Goal: Task Accomplishment & Management: Manage account settings

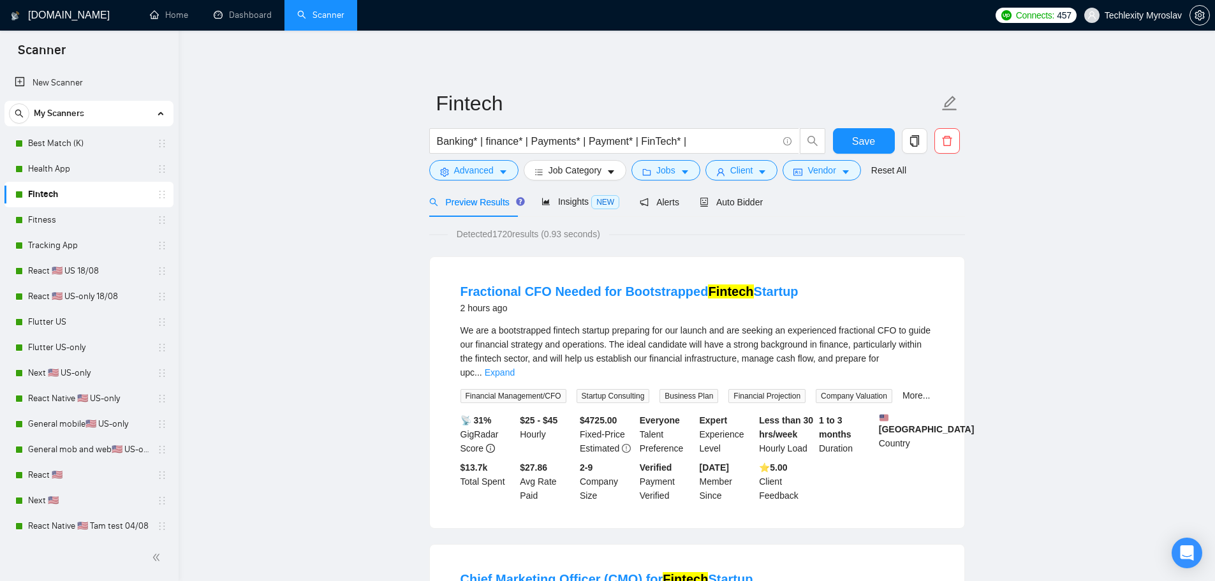
drag, startPoint x: 64, startPoint y: 144, endPoint x: 741, endPoint y: 61, distance: 681.7
click at [64, 144] on link "Best Match (K)" at bounding box center [88, 144] width 121 height 26
click at [722, 198] on span "Auto Bidder" at bounding box center [731, 202] width 63 height 10
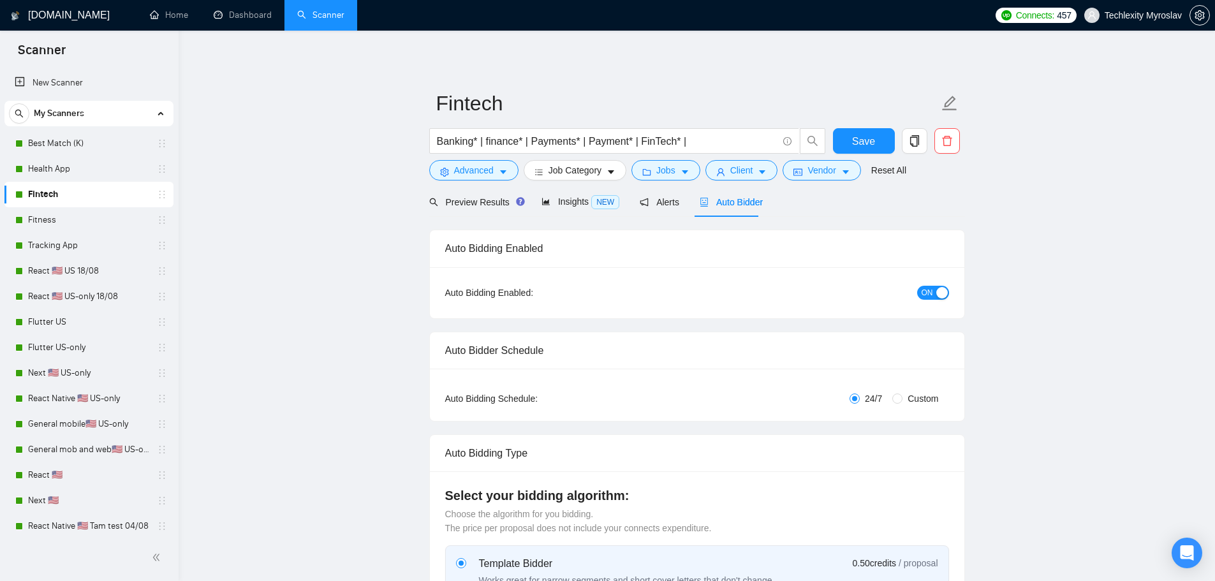
radio input "false"
radio input "true"
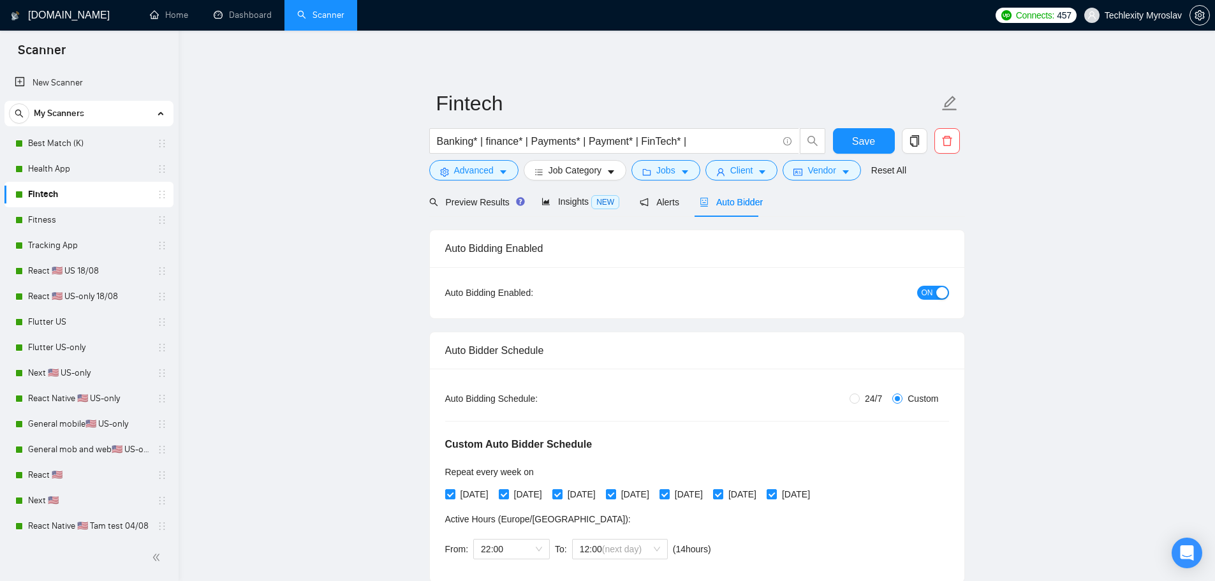
click at [934, 290] on button "ON" at bounding box center [933, 293] width 32 height 14
click at [852, 142] on button "Save" at bounding box center [864, 141] width 62 height 26
click at [75, 222] on link "Fitness" at bounding box center [88, 220] width 121 height 26
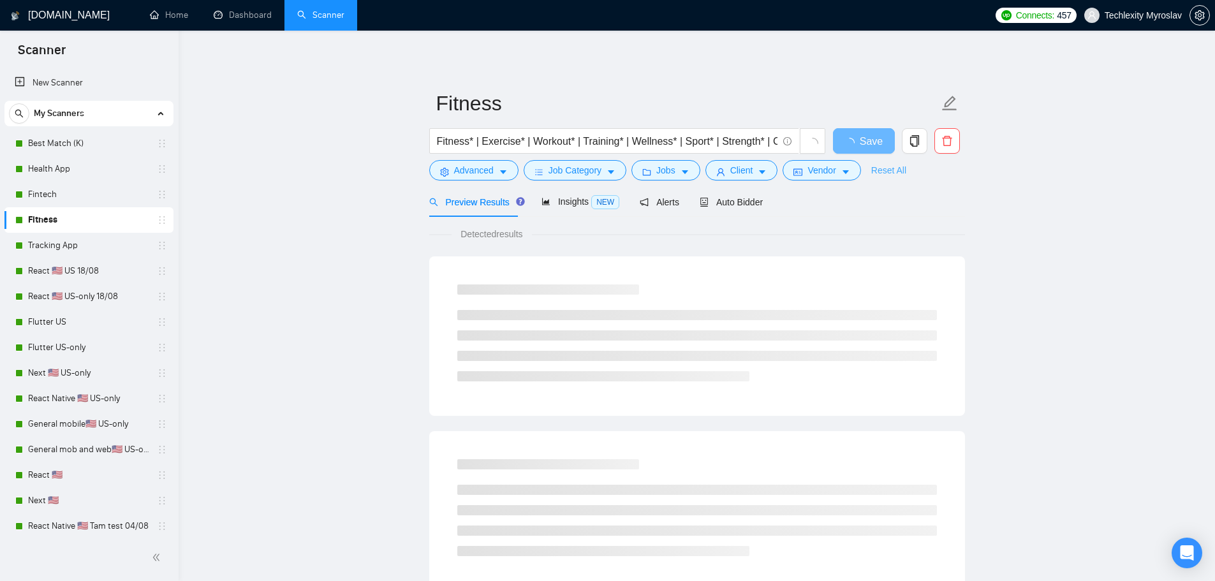
click at [874, 168] on link "Reset All" at bounding box center [888, 170] width 35 height 14
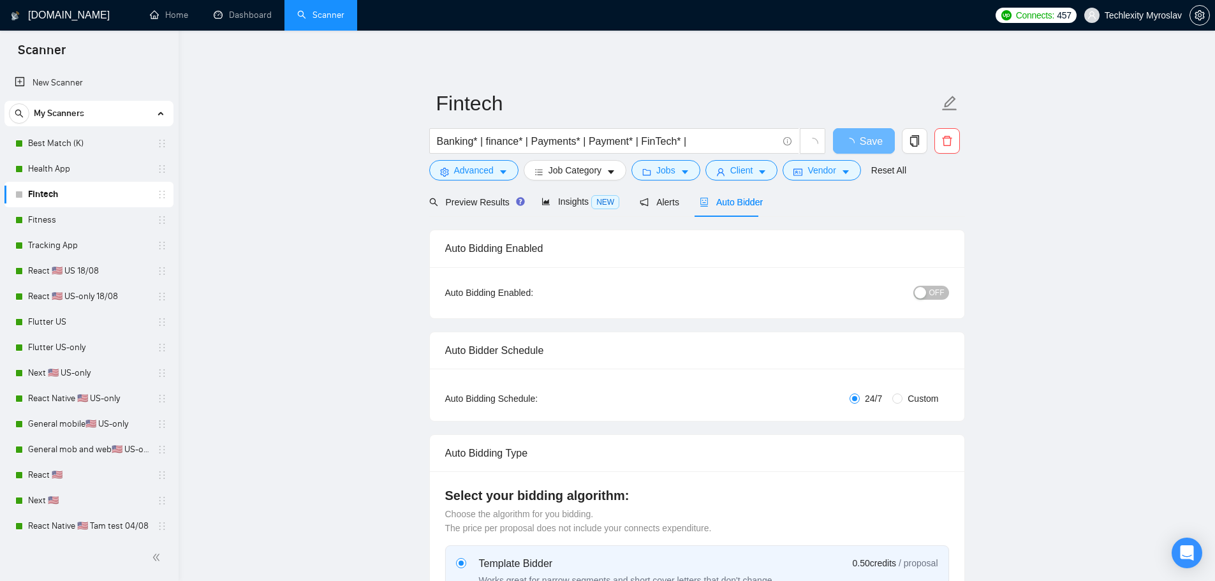
radio input "false"
radio input "true"
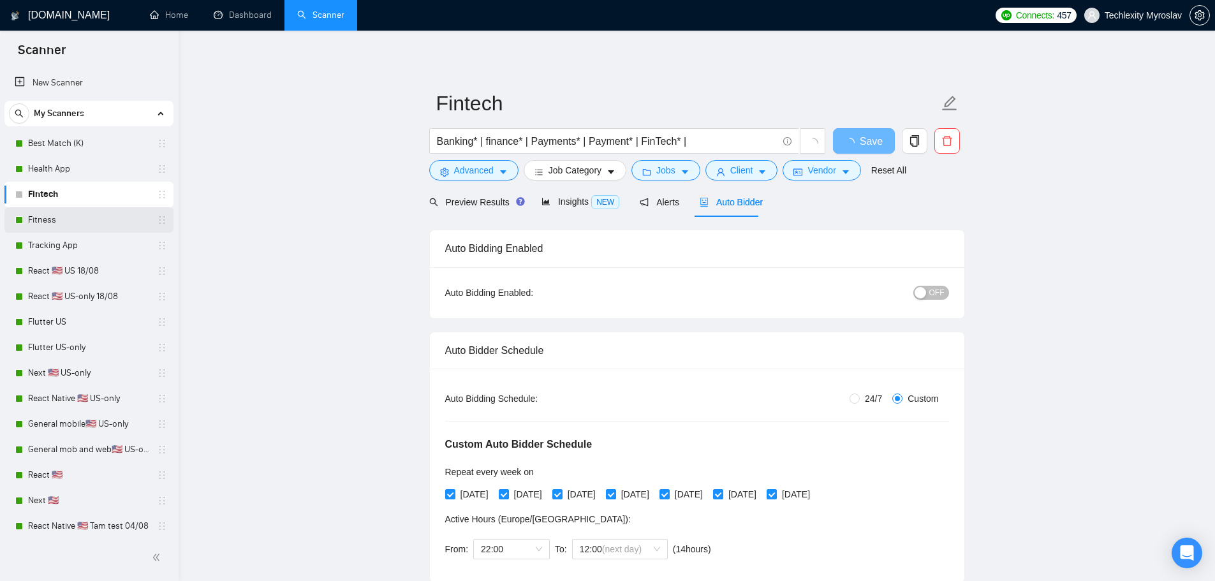
click at [78, 220] on link "Fitness" at bounding box center [88, 220] width 121 height 26
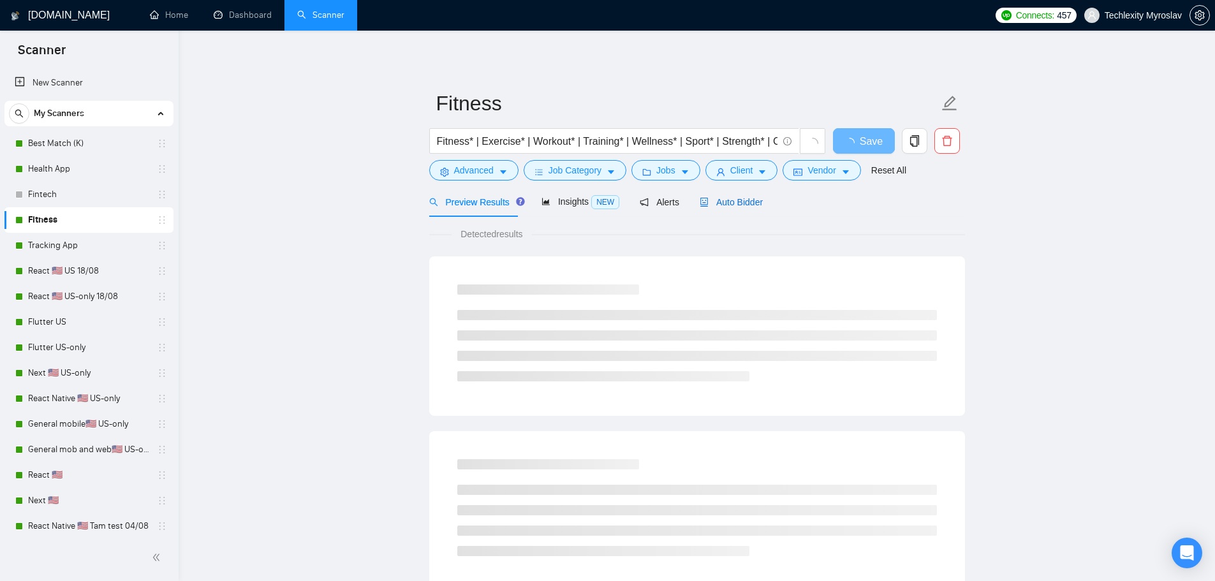
click at [732, 201] on span "Auto Bidder" at bounding box center [731, 202] width 63 height 10
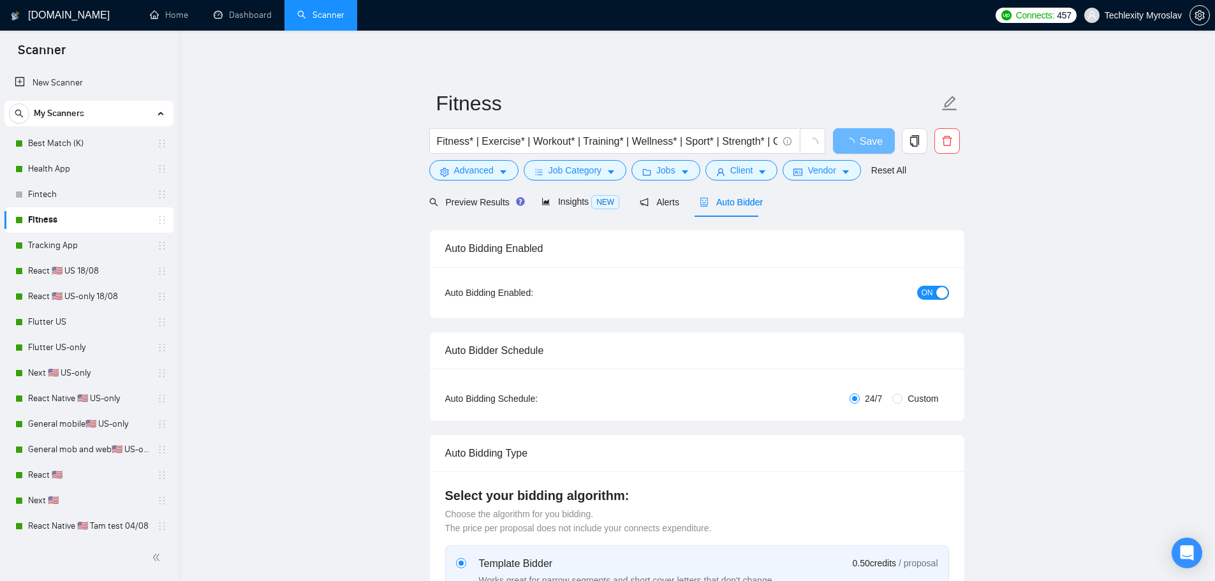
radio input "false"
radio input "true"
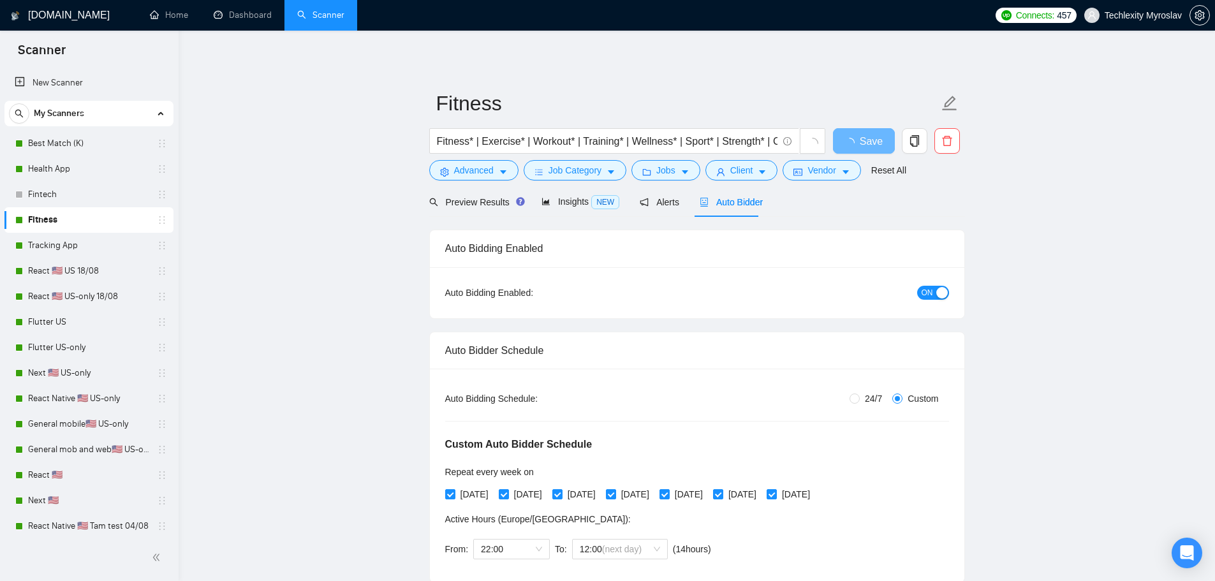
click at [936, 292] on div "button" at bounding box center [941, 292] width 11 height 11
click at [859, 139] on span "Save" at bounding box center [863, 141] width 23 height 16
click at [55, 245] on link "Tracking App" at bounding box center [88, 246] width 121 height 26
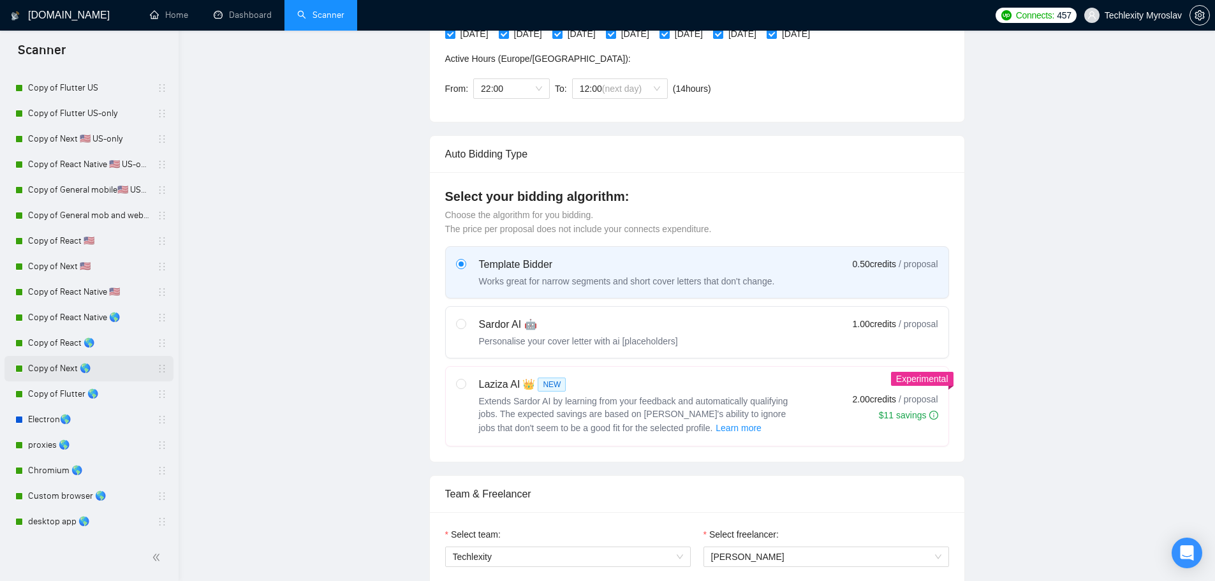
scroll to position [510, 0]
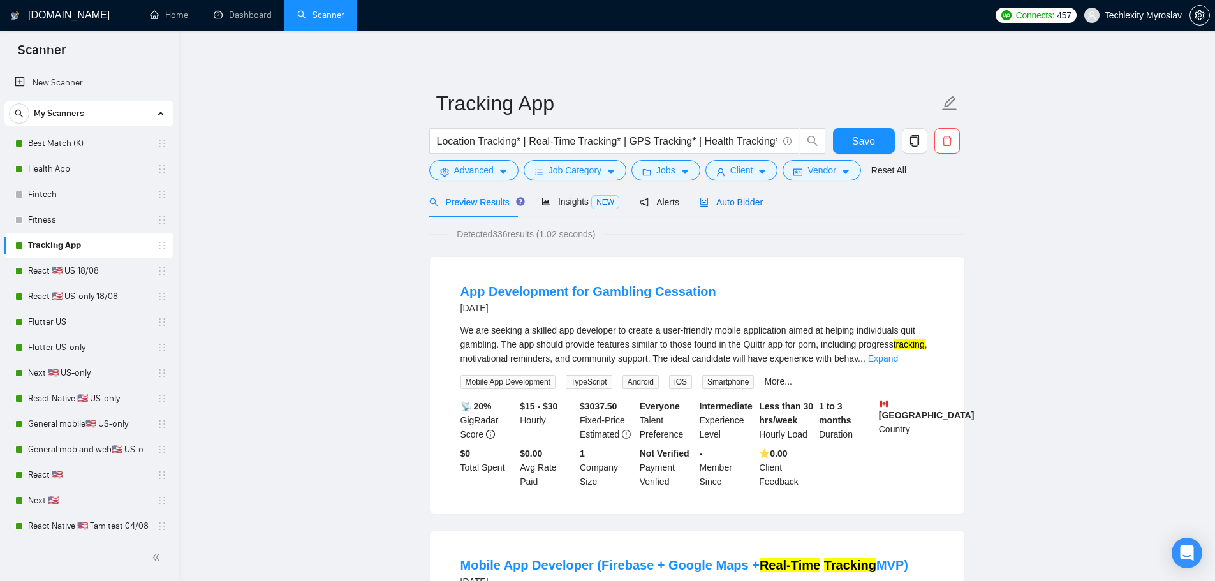
click at [707, 201] on span "Auto Bidder" at bounding box center [731, 202] width 63 height 10
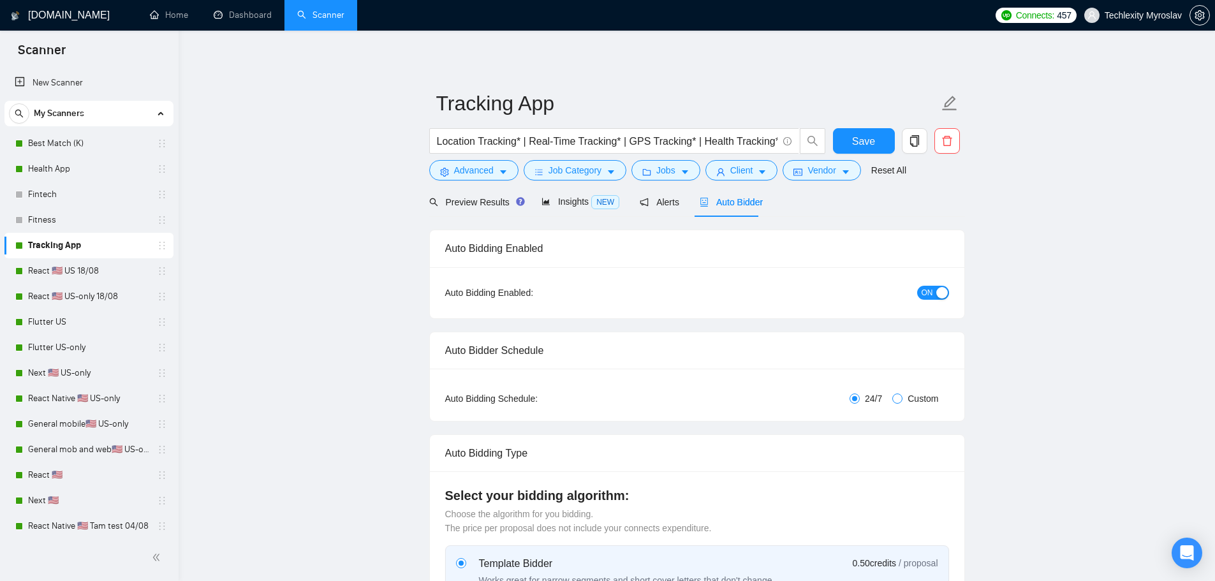
radio input "false"
radio input "true"
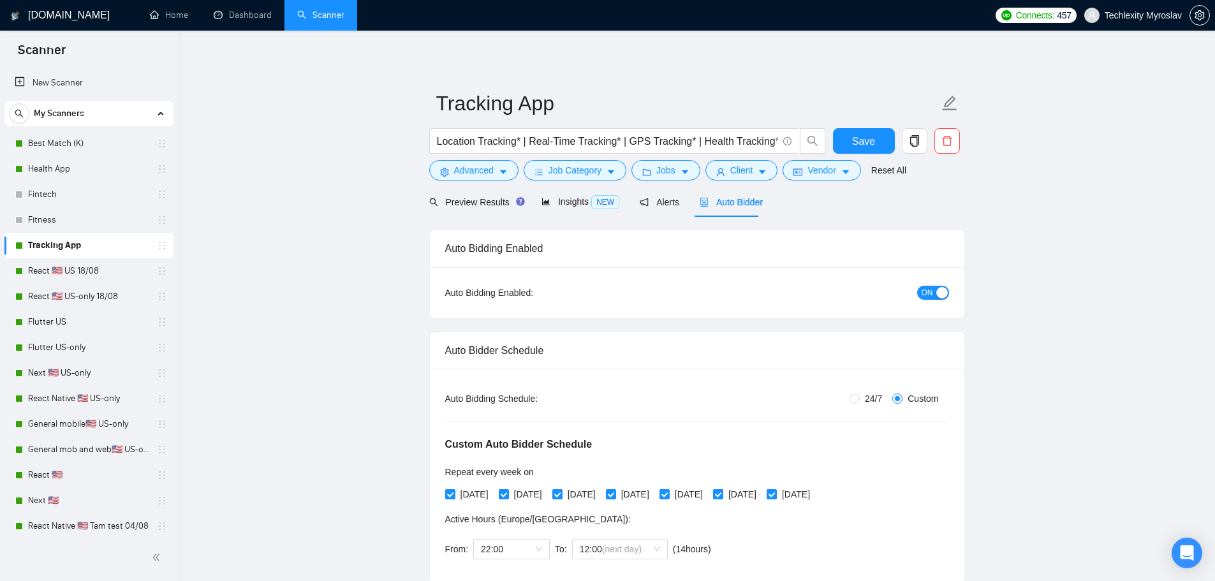
click at [926, 288] on span "ON" at bounding box center [927, 293] width 11 height 14
click at [859, 148] on span "Save" at bounding box center [863, 141] width 23 height 16
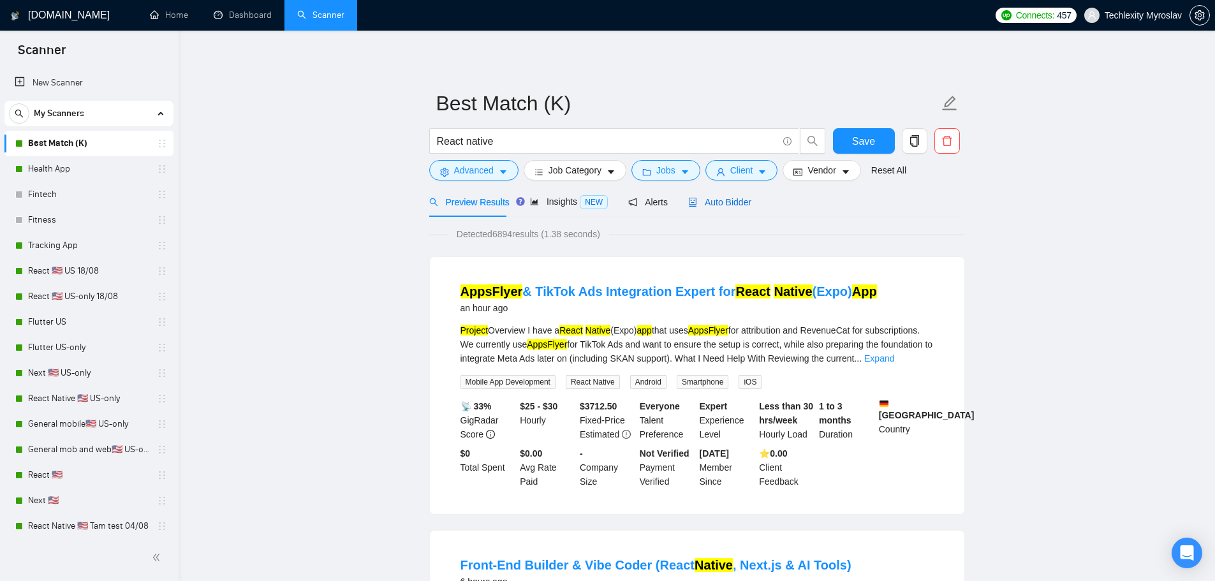
click at [719, 199] on span "Auto Bidder" at bounding box center [719, 202] width 63 height 10
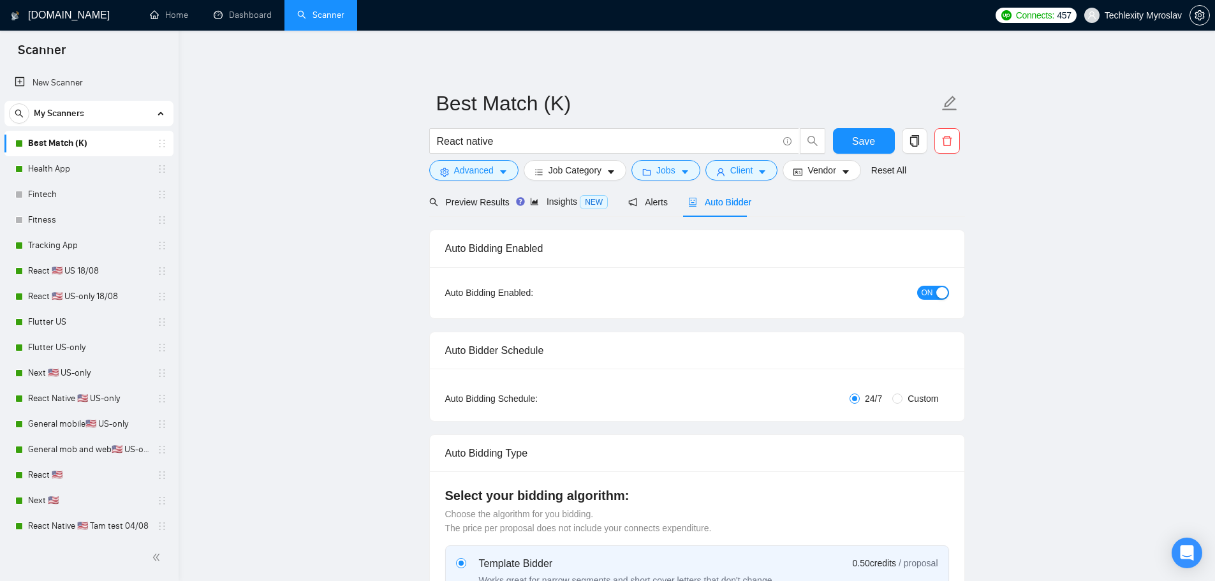
radio input "false"
radio input "true"
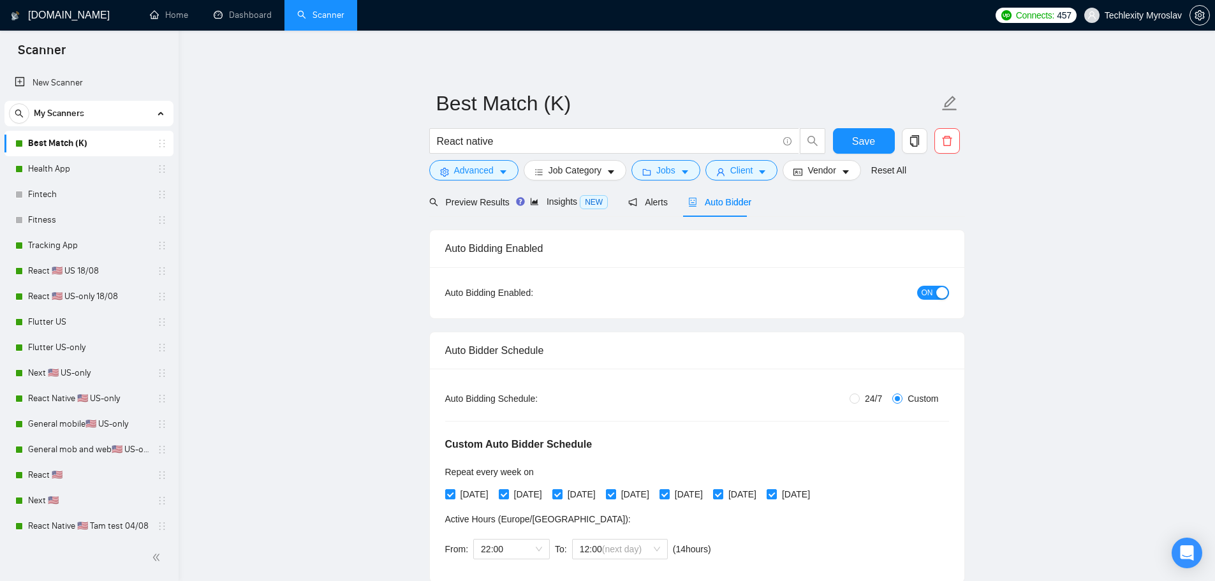
click at [940, 291] on div "button" at bounding box center [941, 292] width 11 height 11
click at [864, 133] on span "Save" at bounding box center [863, 141] width 23 height 16
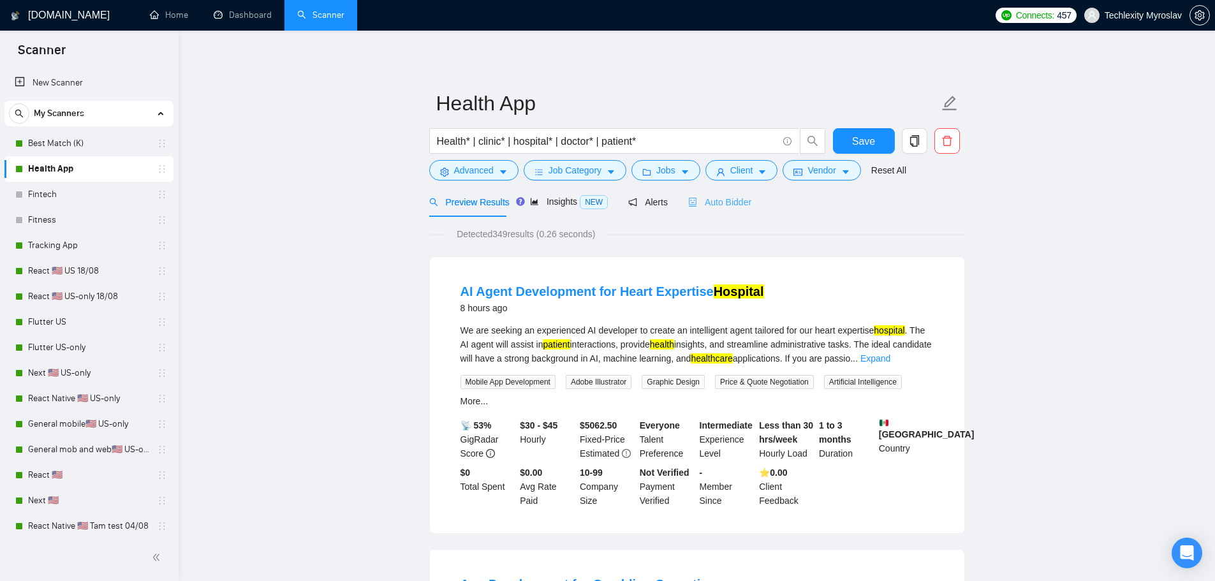
click at [707, 192] on div "Auto Bidder" at bounding box center [719, 202] width 63 height 30
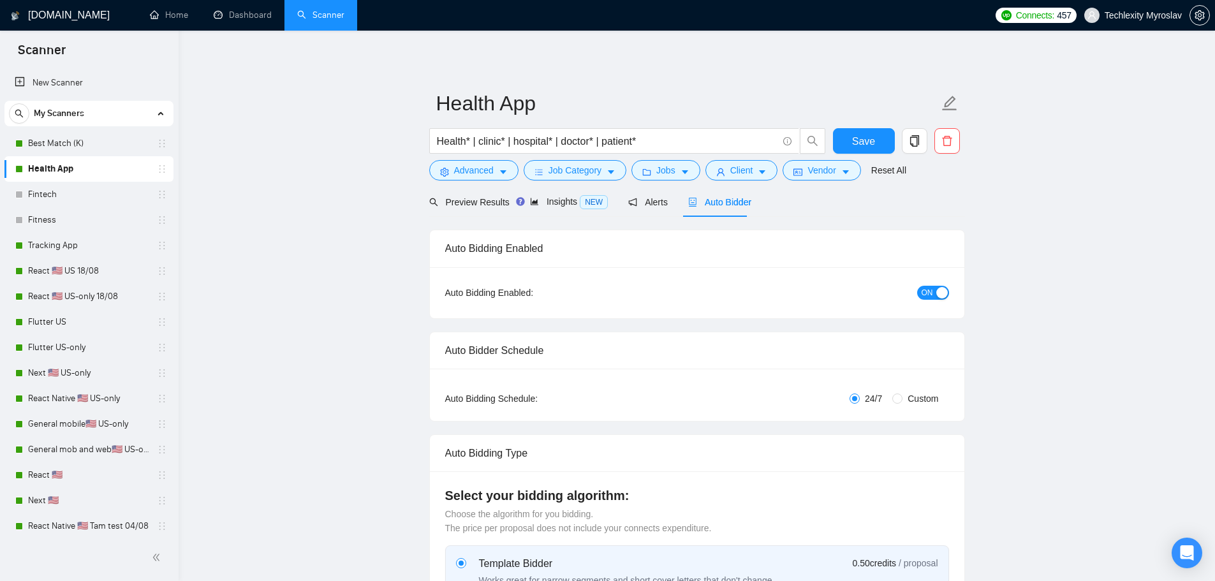
radio input "false"
radio input "true"
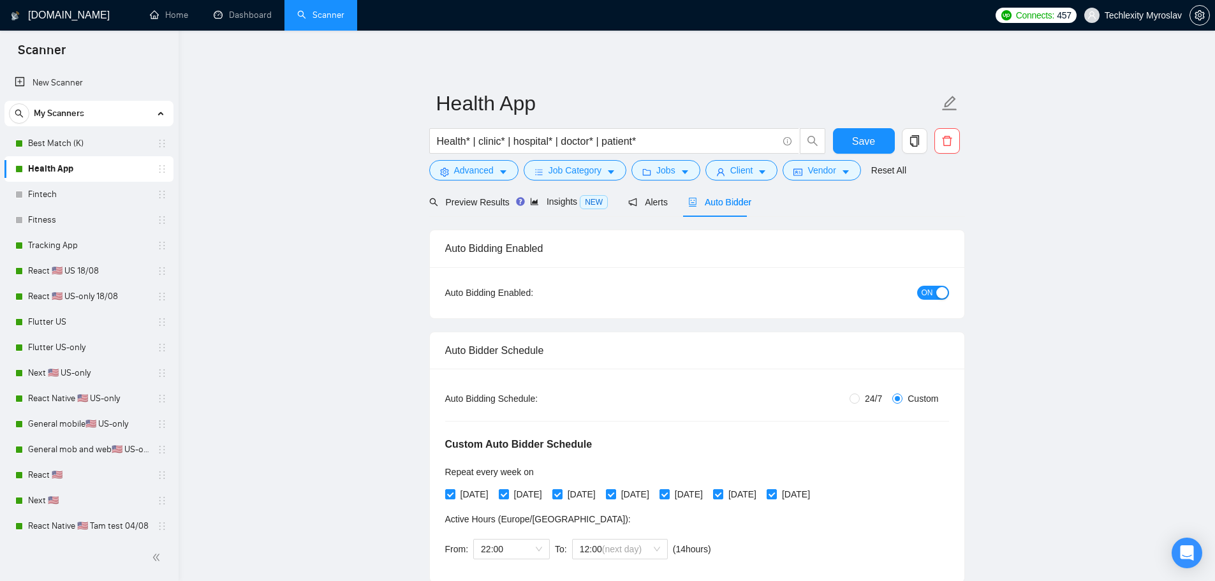
click at [928, 293] on span "ON" at bounding box center [927, 293] width 11 height 14
click at [856, 146] on span "Save" at bounding box center [863, 141] width 23 height 16
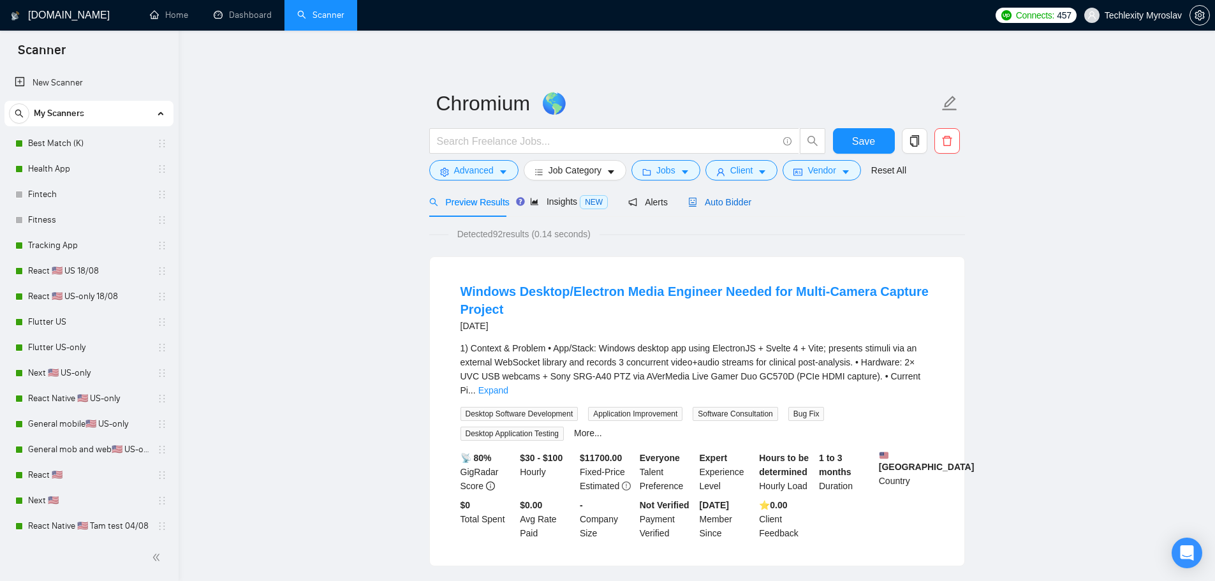
click at [728, 200] on span "Auto Bidder" at bounding box center [719, 202] width 63 height 10
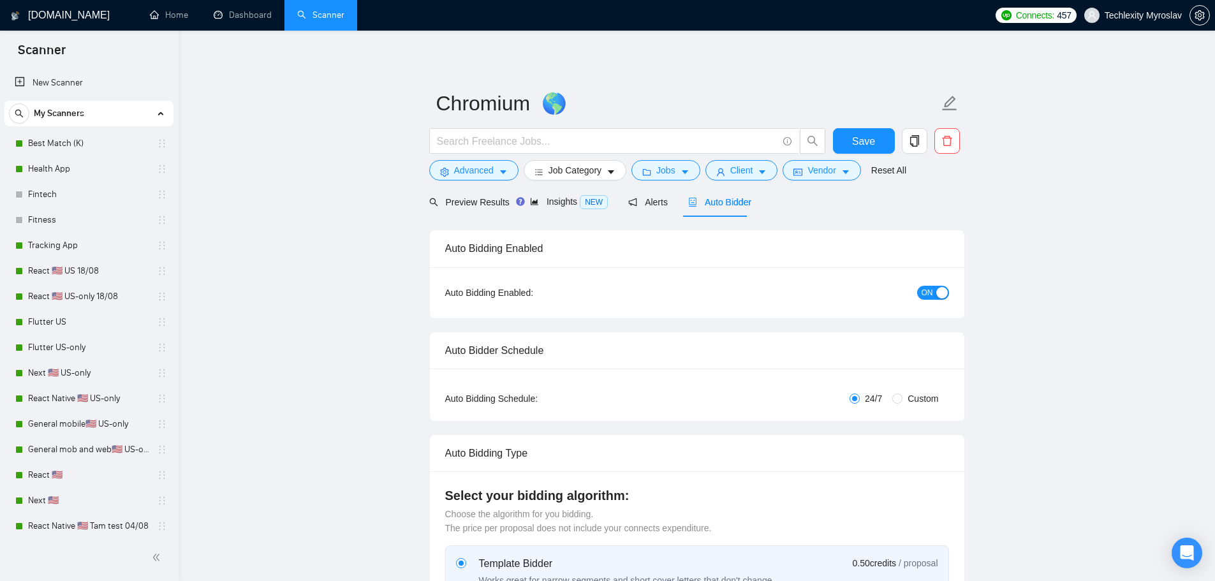
radio input "false"
radio input "true"
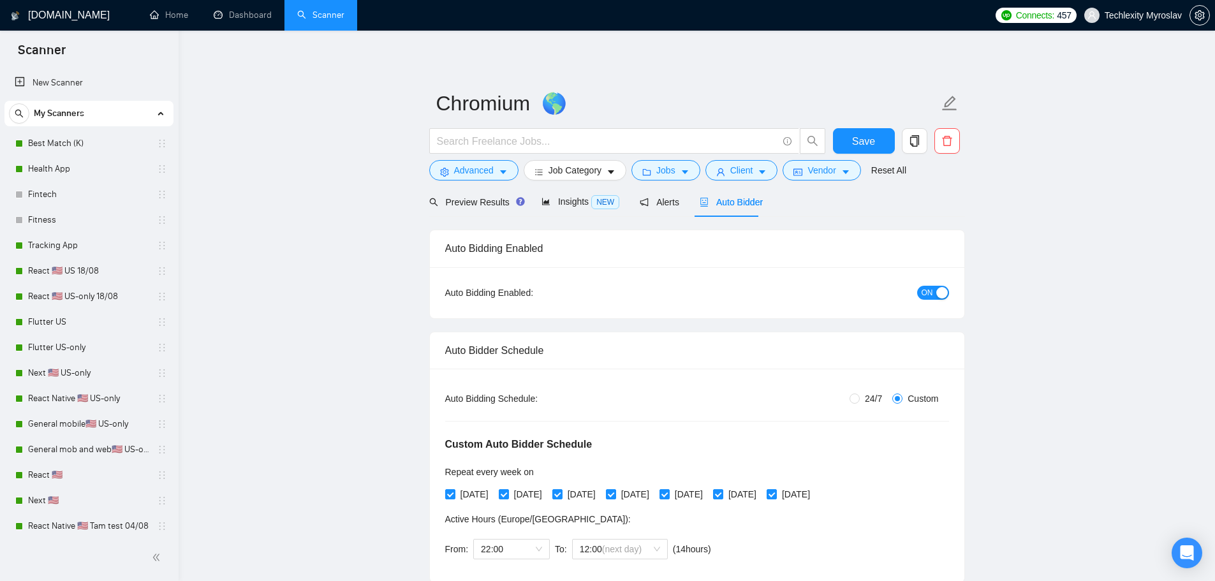
click at [924, 288] on span "ON" at bounding box center [927, 293] width 11 height 14
click at [847, 138] on button "Save" at bounding box center [864, 141] width 62 height 26
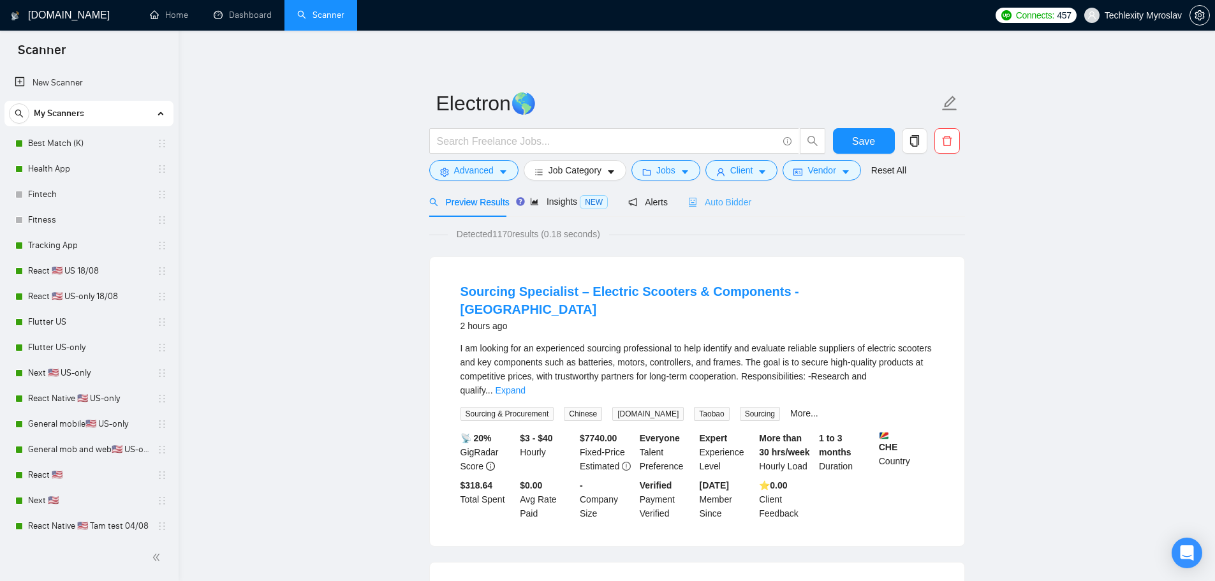
click at [723, 194] on div "Auto Bidder" at bounding box center [719, 202] width 63 height 30
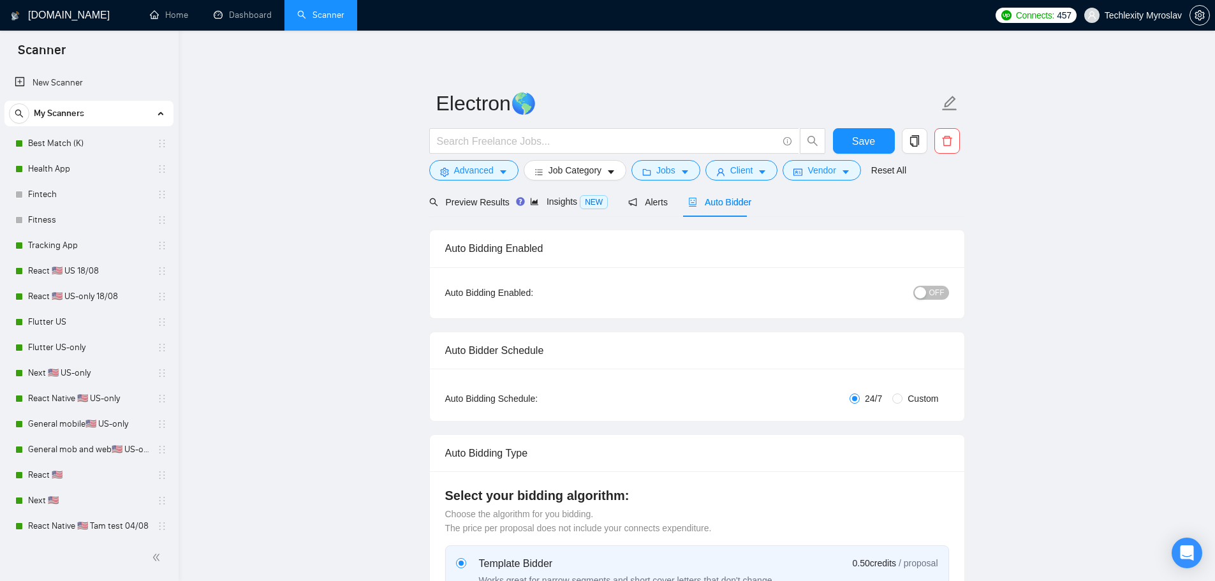
radio input "false"
radio input "true"
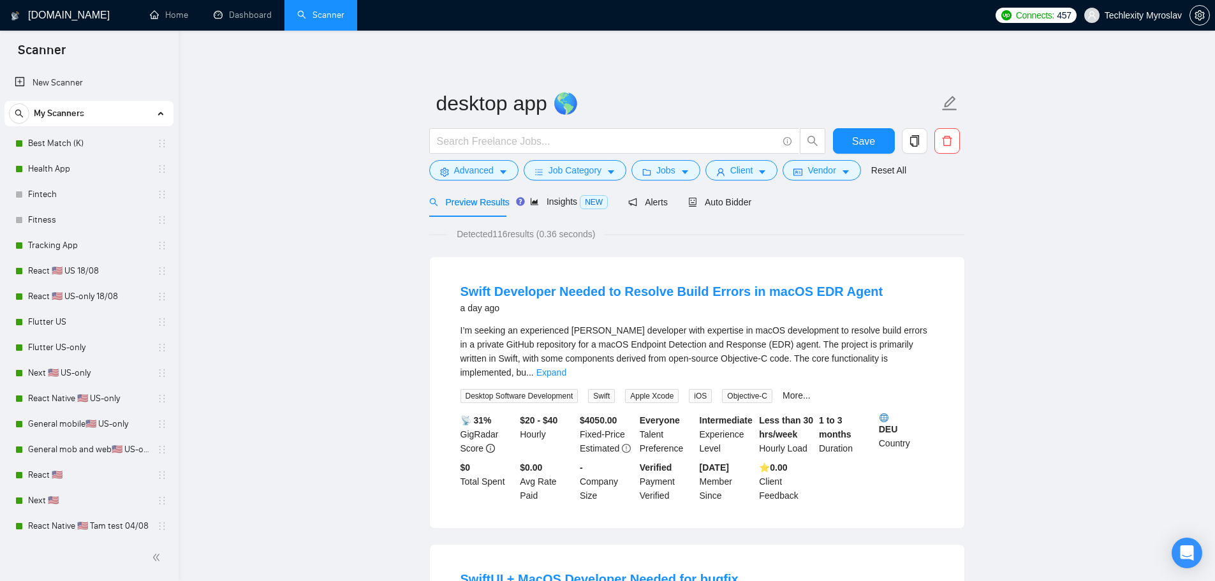
drag, startPoint x: 739, startPoint y: 193, endPoint x: 811, endPoint y: 219, distance: 75.9
click at [739, 194] on div "Auto Bidder" at bounding box center [719, 202] width 63 height 30
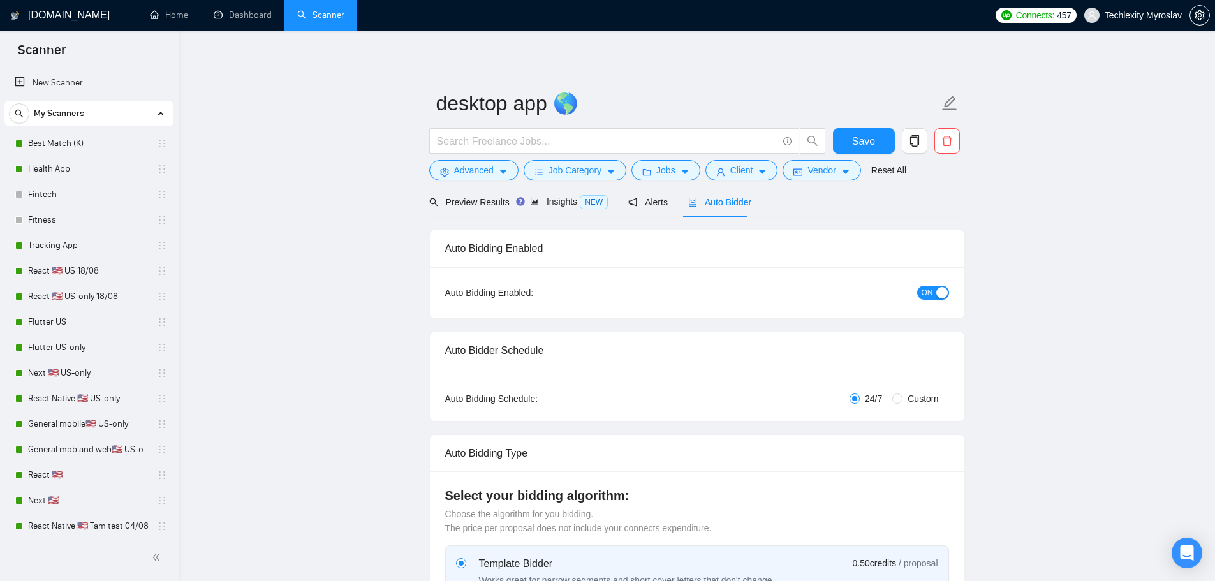
radio input "false"
radio input "true"
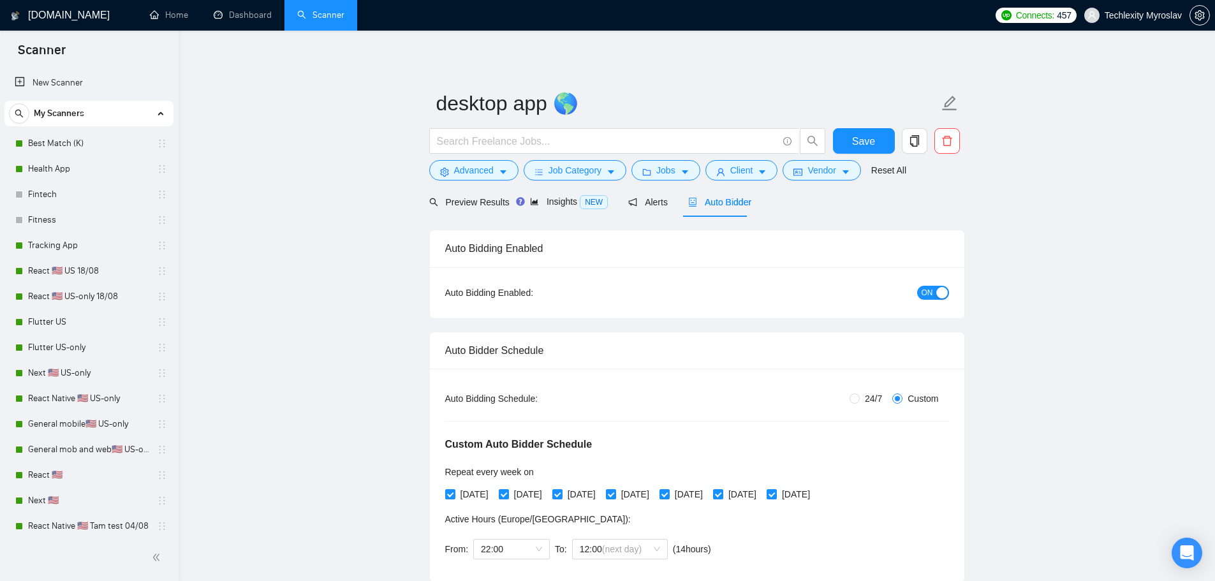
click at [931, 293] on span "ON" at bounding box center [927, 293] width 11 height 14
click at [850, 128] on form "desktop app 🌎 Save Advanced Job Category Jobs Client Vendor Reset All" at bounding box center [697, 135] width 536 height 104
click at [854, 132] on button "Save" at bounding box center [864, 141] width 62 height 26
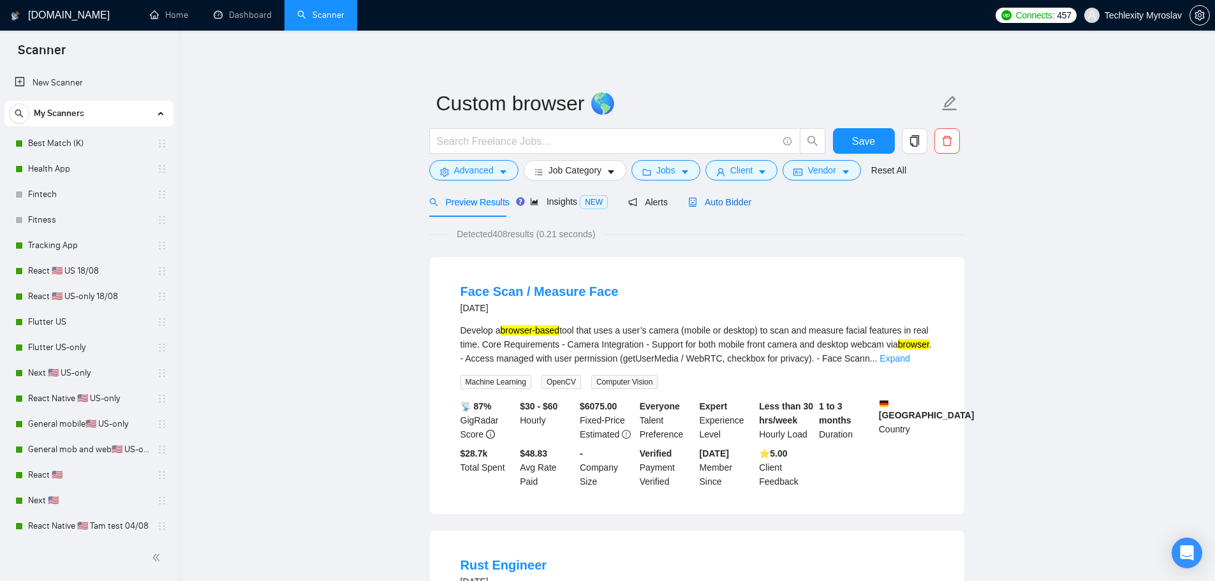
click at [718, 201] on span "Auto Bidder" at bounding box center [719, 202] width 63 height 10
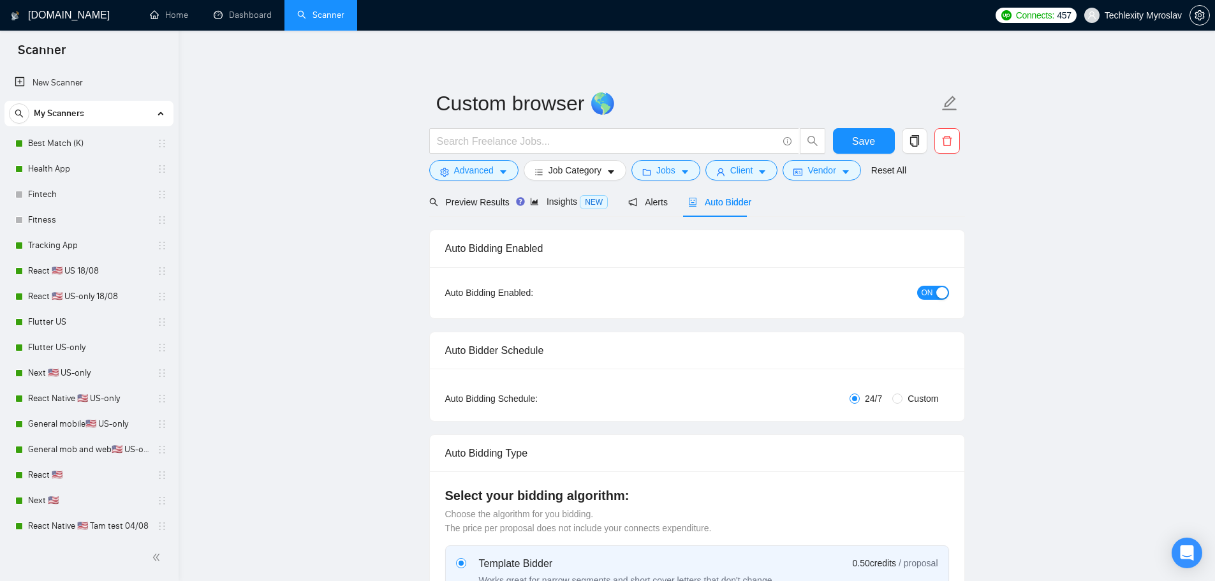
radio input "false"
radio input "true"
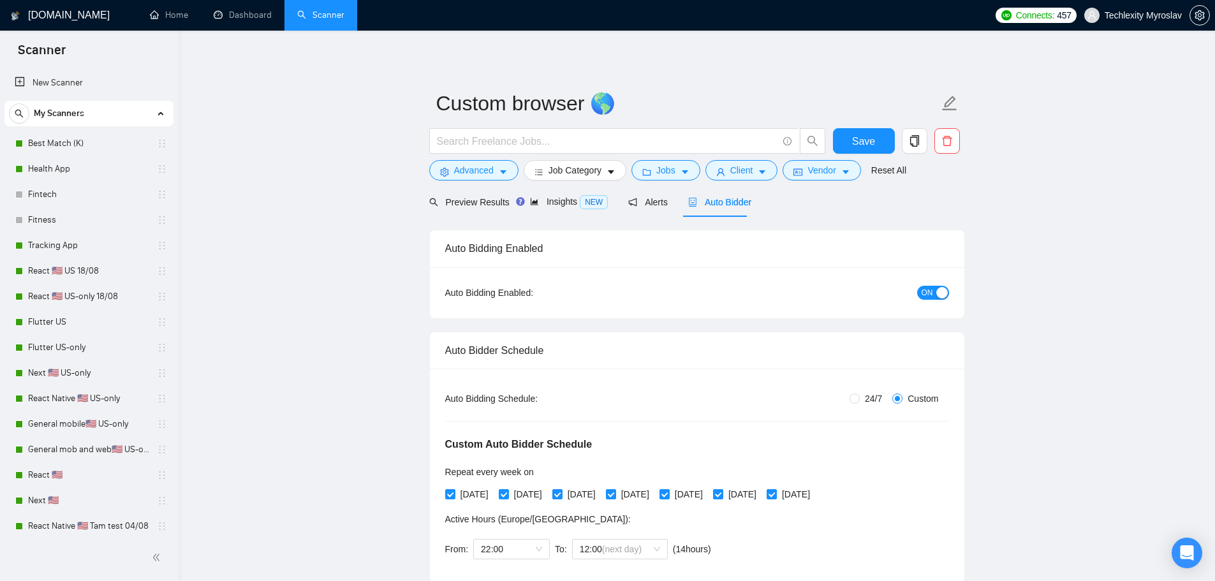
click at [929, 287] on span "ON" at bounding box center [927, 293] width 11 height 14
click at [867, 142] on span "Save" at bounding box center [863, 141] width 23 height 16
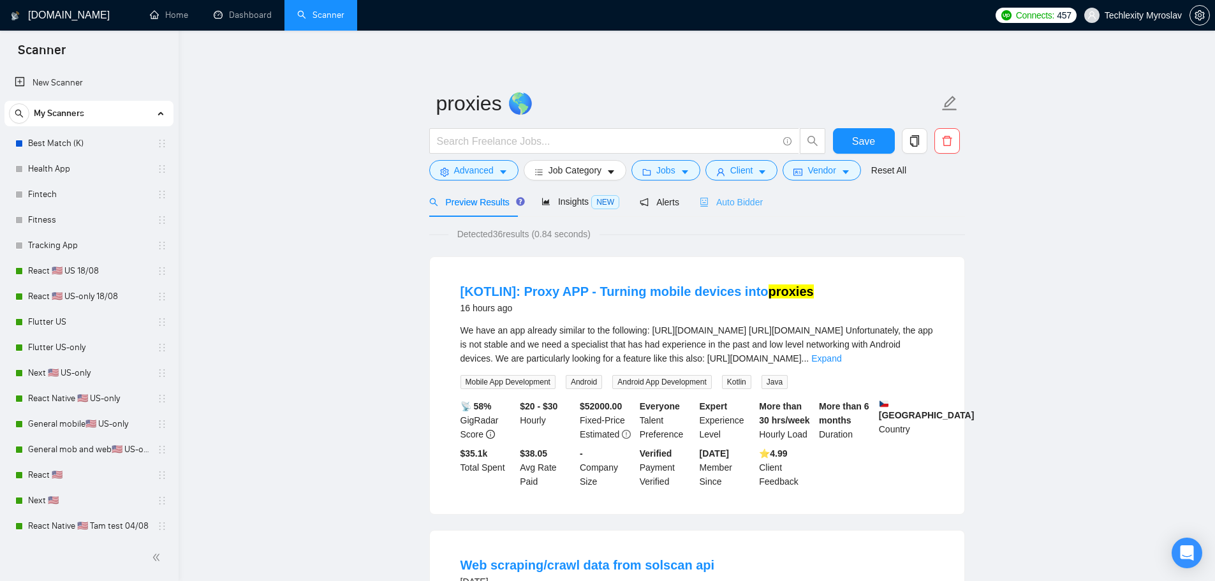
click at [739, 192] on div "Auto Bidder" at bounding box center [731, 202] width 63 height 30
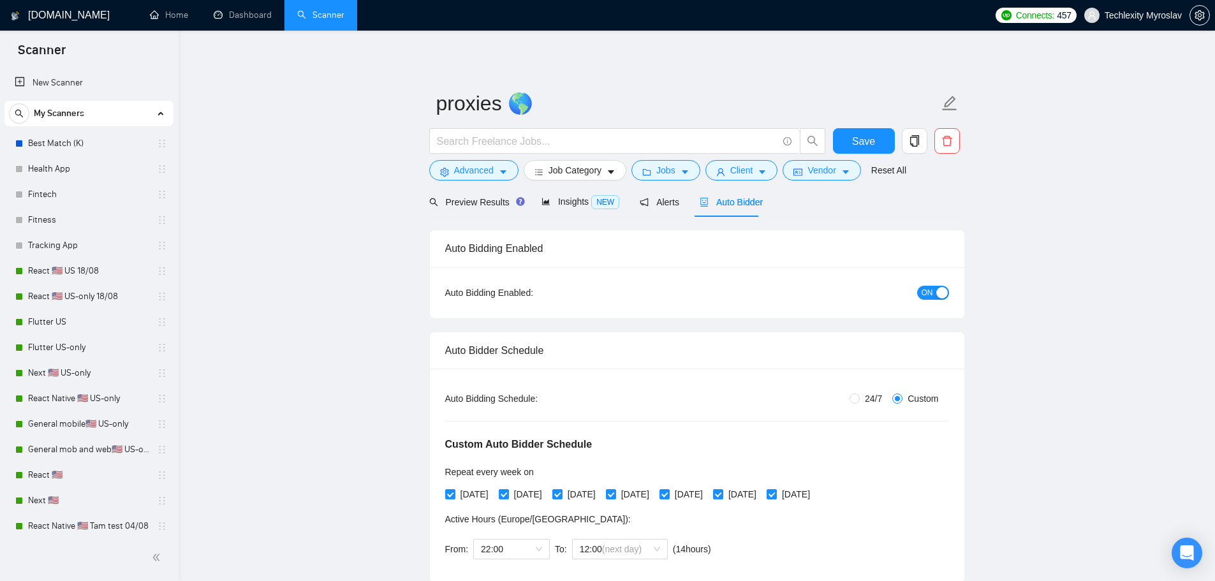
click at [929, 291] on span "ON" at bounding box center [927, 293] width 11 height 14
click at [868, 140] on span "Save" at bounding box center [863, 141] width 23 height 16
click at [733, 193] on div "Auto Bidder" at bounding box center [731, 202] width 63 height 30
click at [934, 279] on div "Auto Bidding Enabled: ON" at bounding box center [697, 292] width 535 height 51
click at [938, 285] on div "ON" at bounding box center [865, 292] width 168 height 15
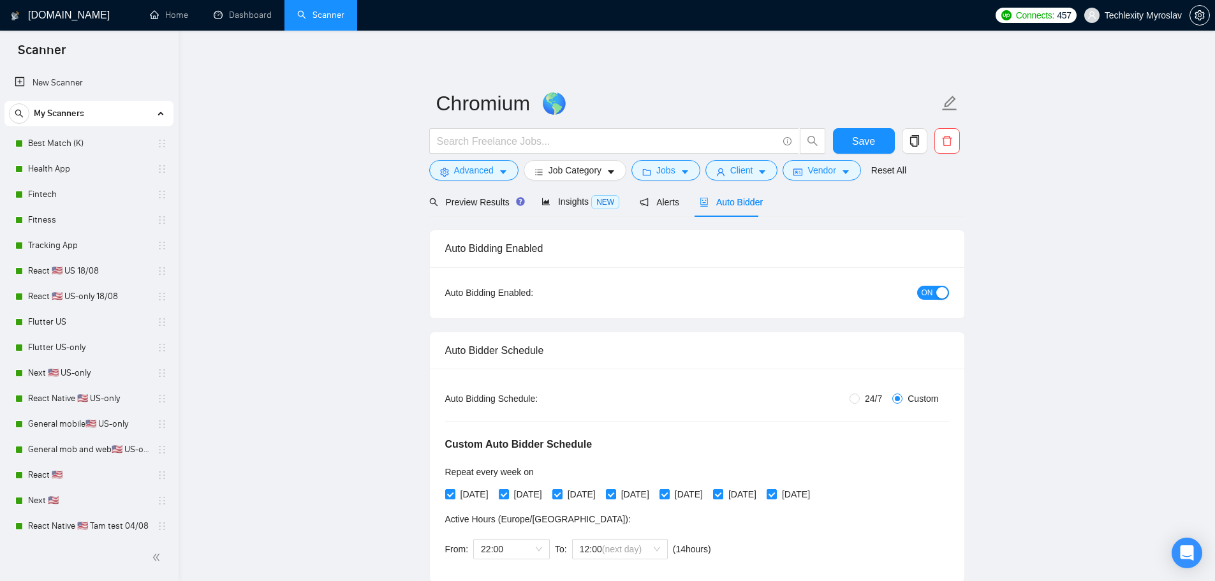
click at [926, 281] on div "Auto Bidding Enabled: ON" at bounding box center [697, 292] width 535 height 51
click at [934, 297] on button "ON" at bounding box center [933, 293] width 32 height 14
click at [860, 137] on span "Save" at bounding box center [863, 141] width 23 height 16
click at [93, 147] on link "Best Match (K)" at bounding box center [88, 144] width 121 height 26
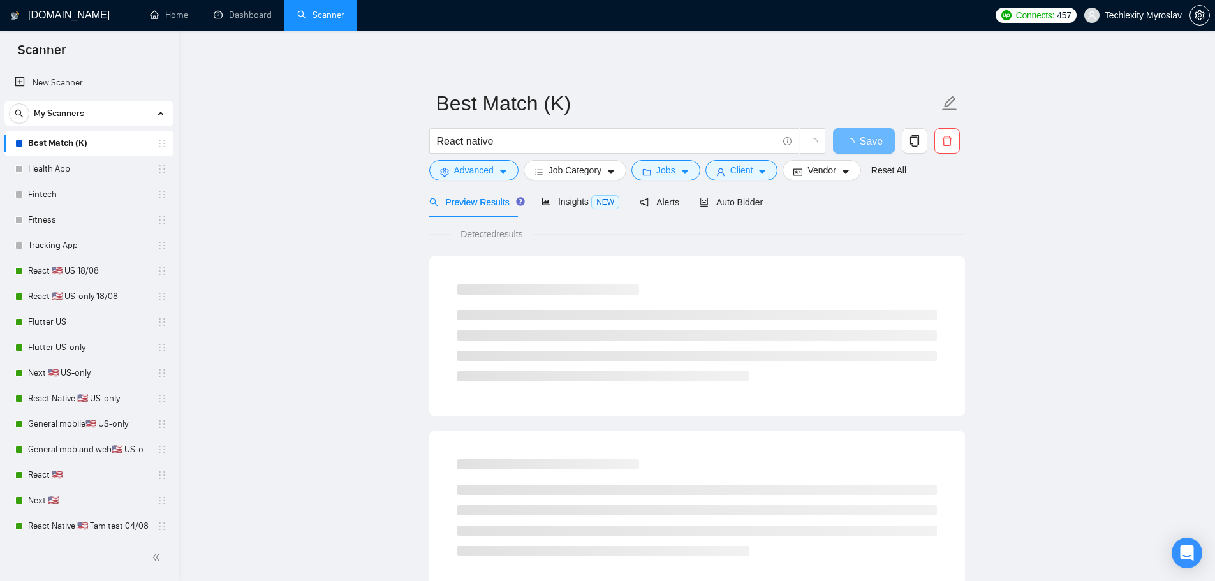
click at [628, 202] on div "Preview Results Insights NEW Alerts Auto Bidder" at bounding box center [596, 202] width 334 height 30
click at [656, 202] on span "Alerts" at bounding box center [660, 202] width 40 height 10
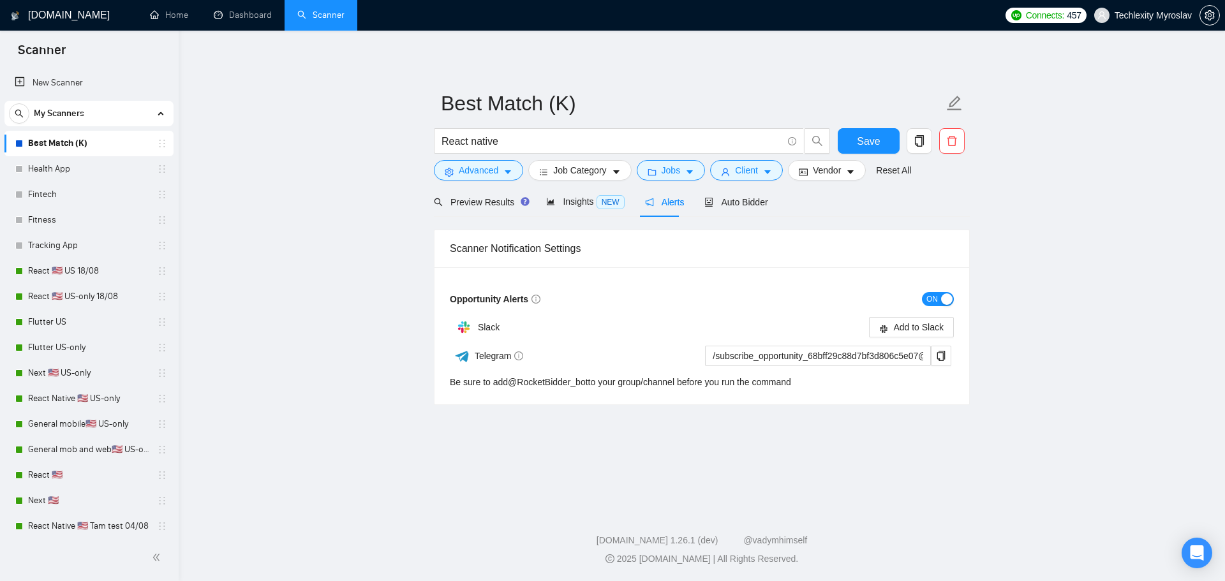
click at [937, 296] on span "ON" at bounding box center [931, 299] width 11 height 14
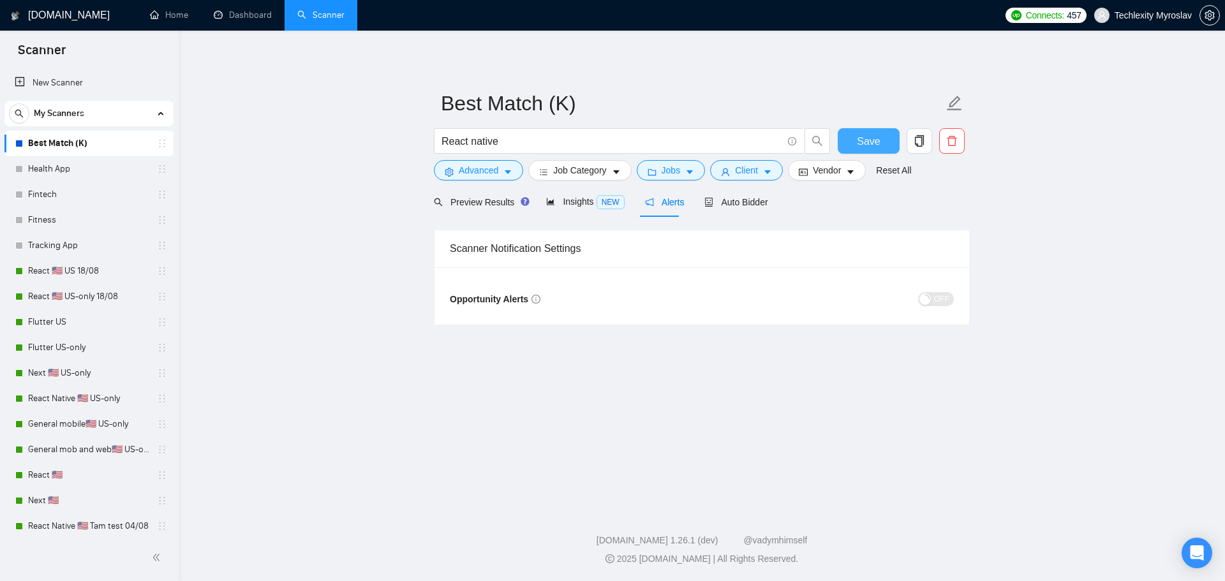
click at [876, 136] on span "Save" at bounding box center [868, 141] width 23 height 16
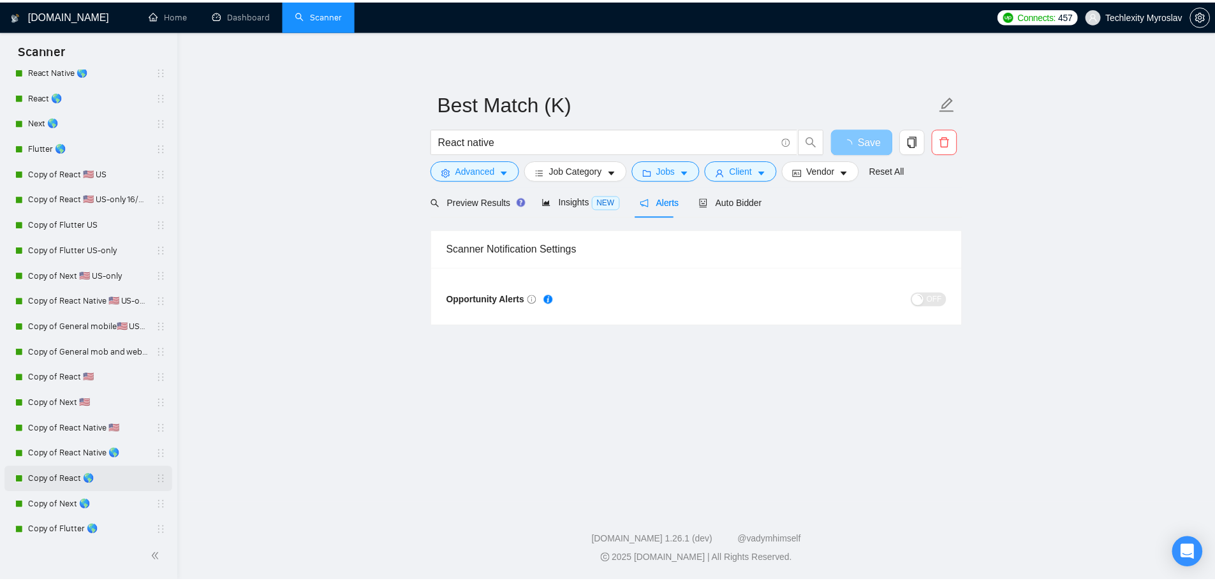
scroll to position [617, 0]
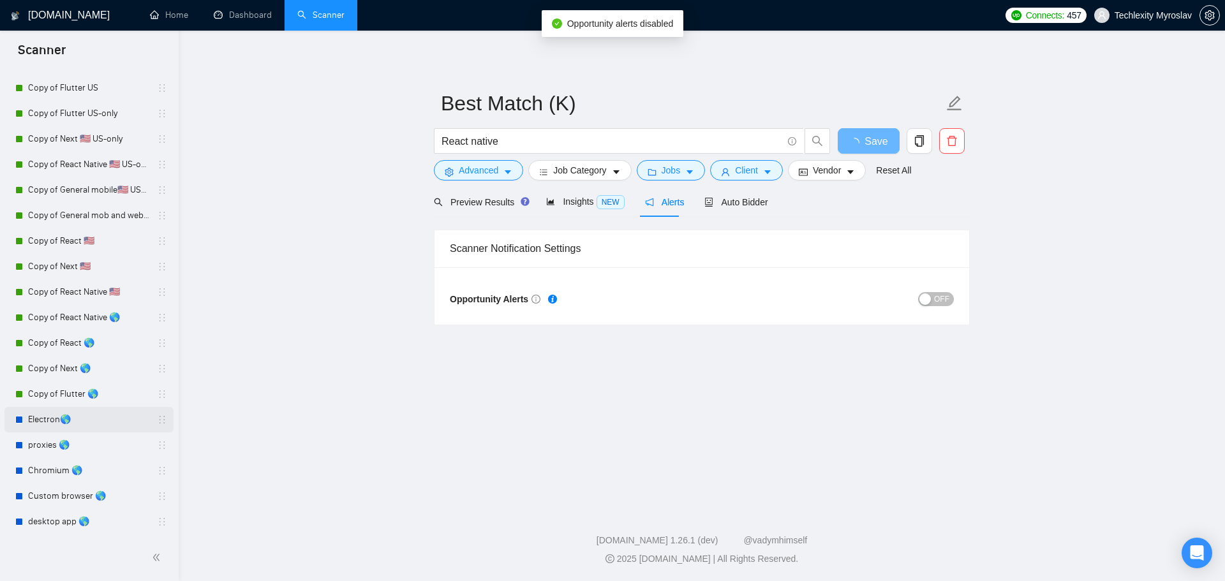
drag, startPoint x: 114, startPoint y: 424, endPoint x: 123, endPoint y: 424, distance: 9.6
click at [114, 424] on link "Electron🌎" at bounding box center [88, 420] width 121 height 26
